Goal: Information Seeking & Learning: Learn about a topic

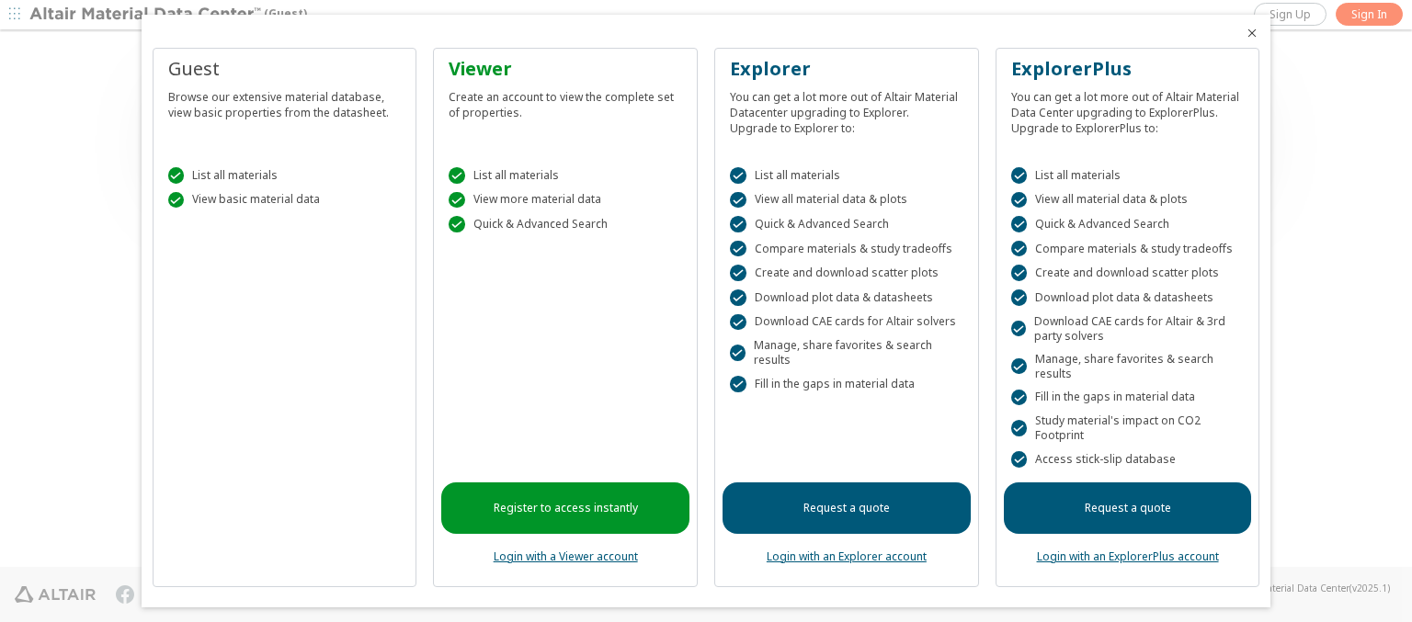
click at [1245, 33] on icon "Close" at bounding box center [1252, 33] width 15 height 15
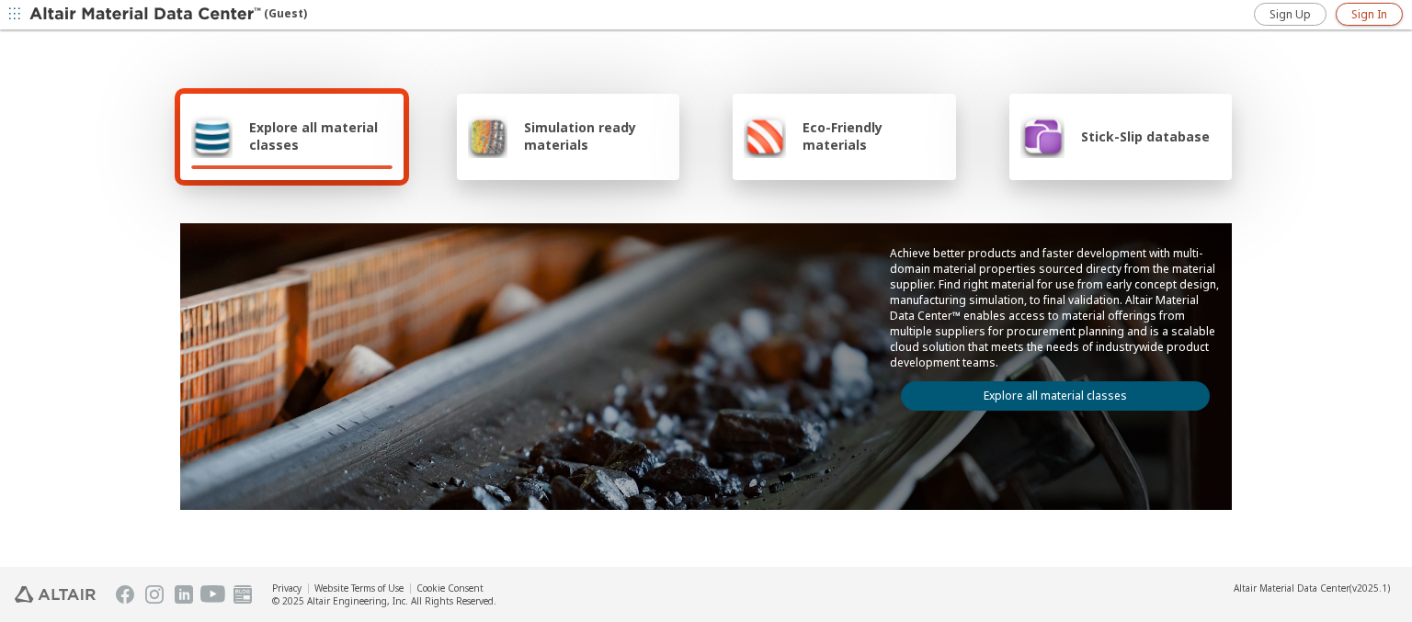
click at [1369, 14] on span "Sign In" at bounding box center [1370, 14] width 36 height 15
click at [146, 15] on img at bounding box center [146, 15] width 234 height 18
click at [314, 136] on span "Explore all material classes" at bounding box center [320, 136] width 143 height 35
click at [1048, 392] on link "Explore all material classes" at bounding box center [1055, 396] width 309 height 29
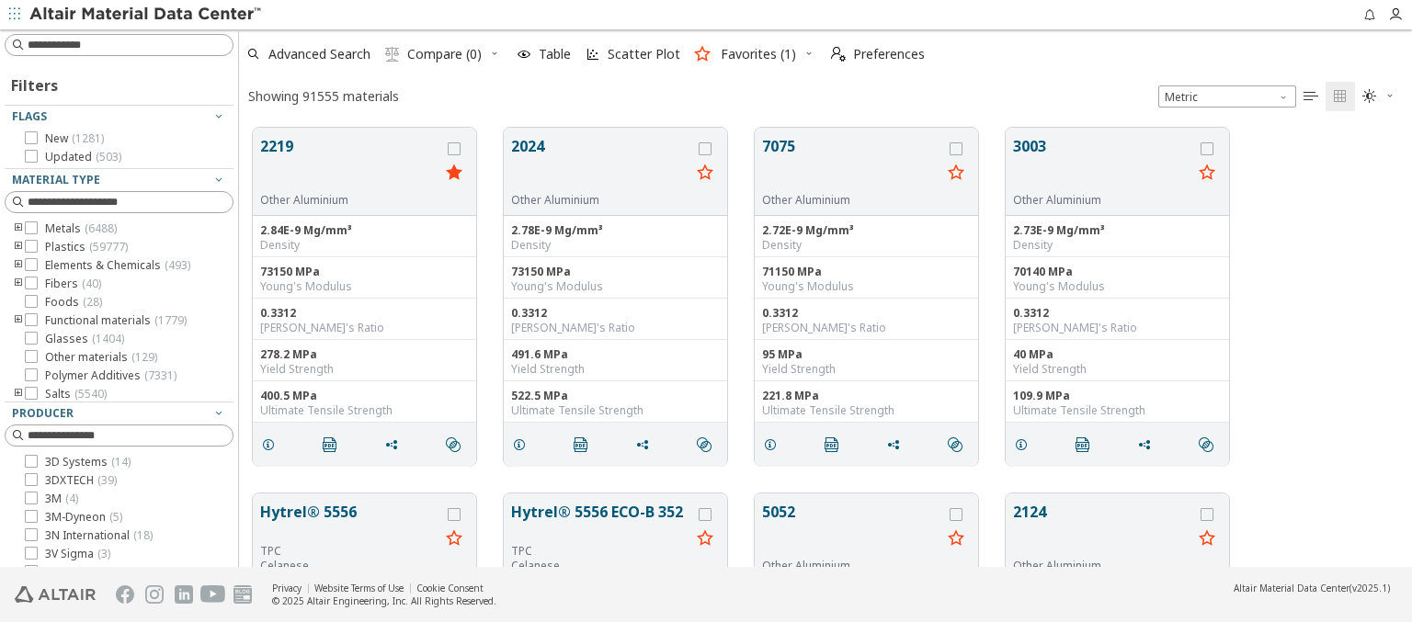
scroll to position [439, 1158]
type input "****"
click at [146, 15] on img at bounding box center [146, 15] width 234 height 18
